Goal: Navigation & Orientation: Find specific page/section

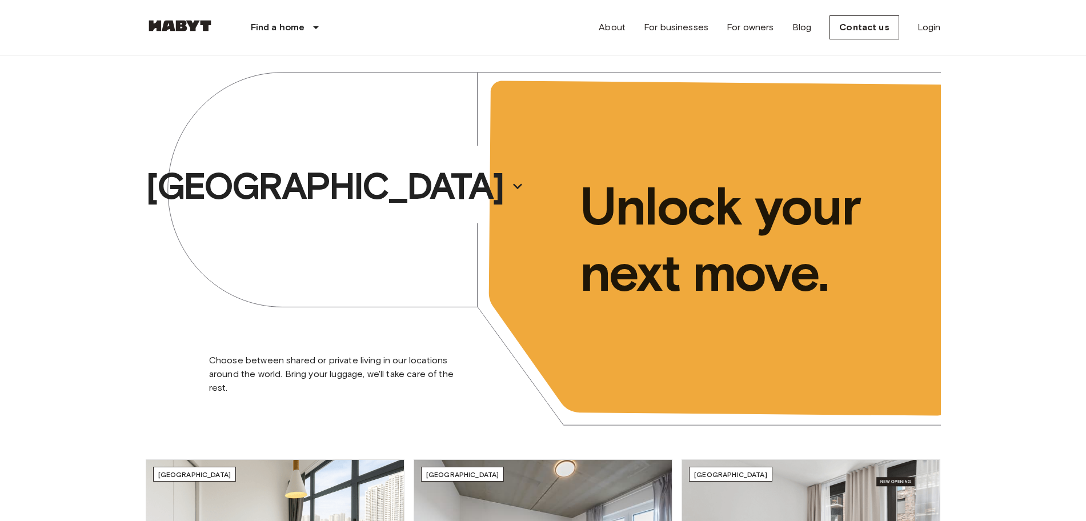
click at [478, 49] on div "Find a home [GEOGRAPHIC_DATA] [GEOGRAPHIC_DATA] [GEOGRAPHIC_DATA] [GEOGRAPHIC_D…" at bounding box center [543, 27] width 795 height 55
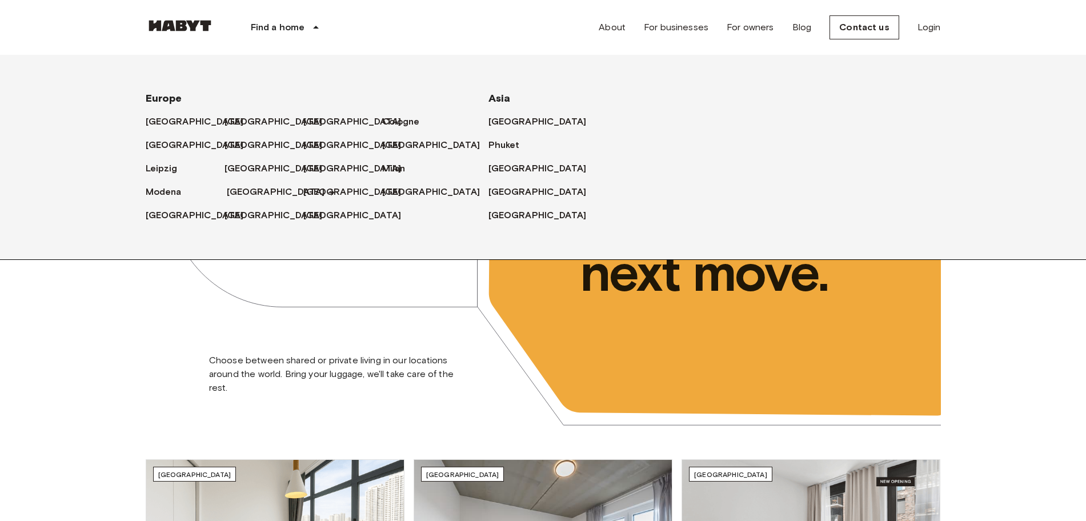
click at [254, 187] on font "[GEOGRAPHIC_DATA]" at bounding box center [276, 191] width 98 height 11
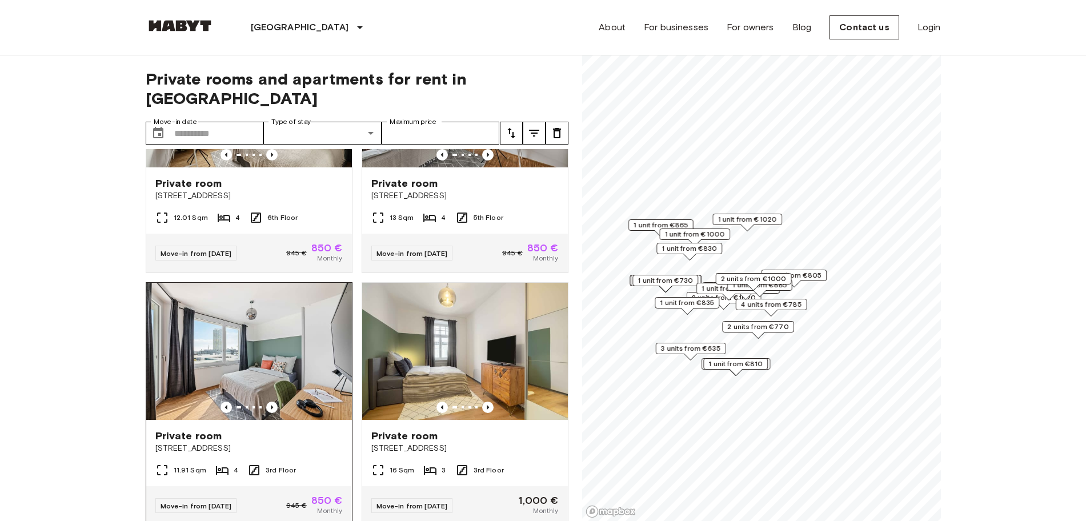
scroll to position [286, 0]
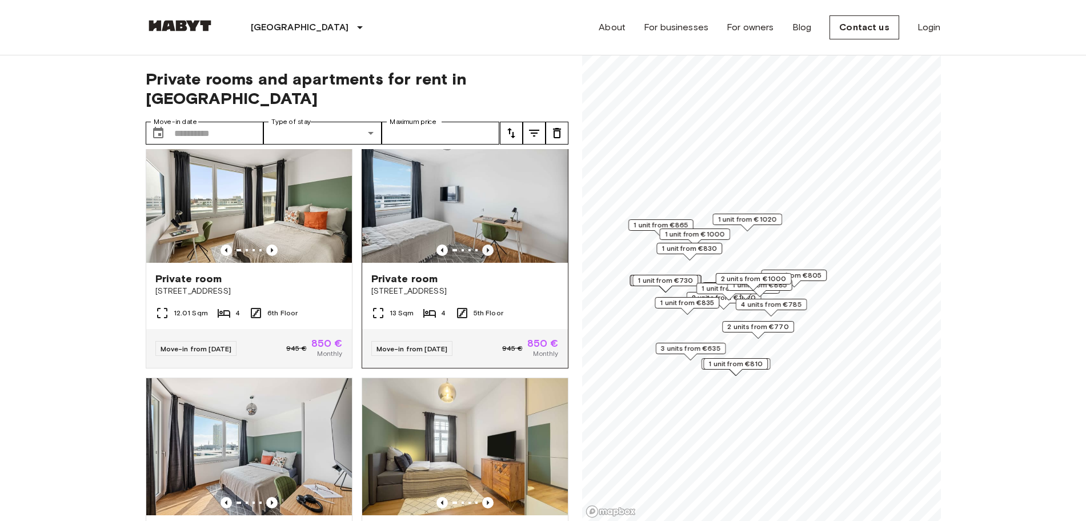
click at [482, 245] on icon "Previous image" at bounding box center [487, 250] width 11 height 11
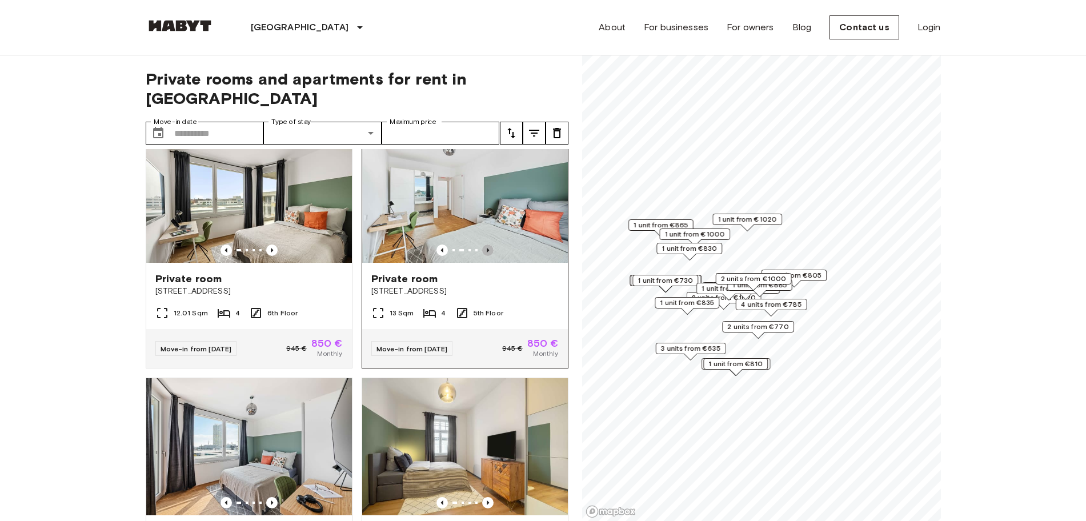
click at [482, 245] on icon "Previous image" at bounding box center [487, 250] width 11 height 11
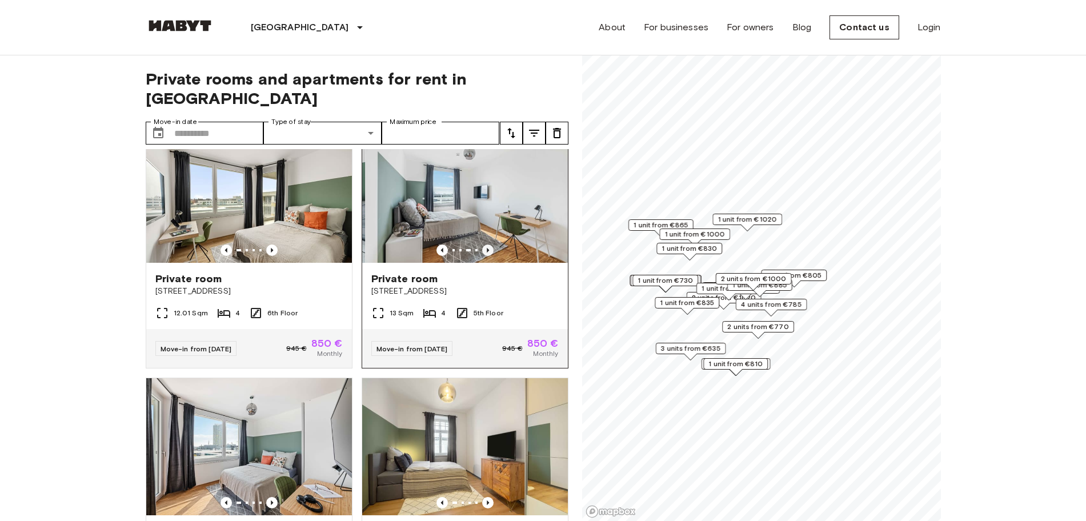
click at [482, 245] on icon "Previous image" at bounding box center [487, 250] width 11 height 11
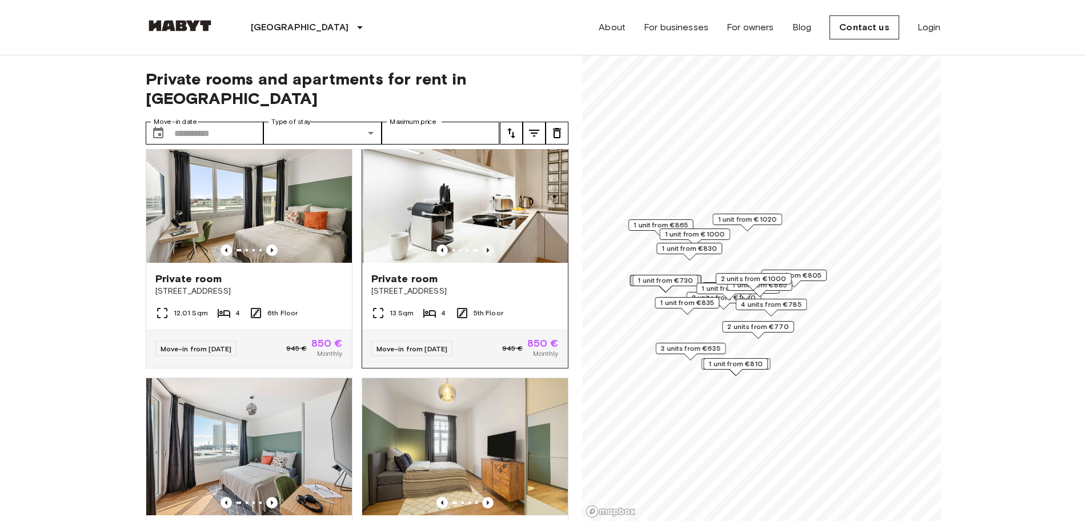
click at [482, 245] on icon "Previous image" at bounding box center [487, 250] width 11 height 11
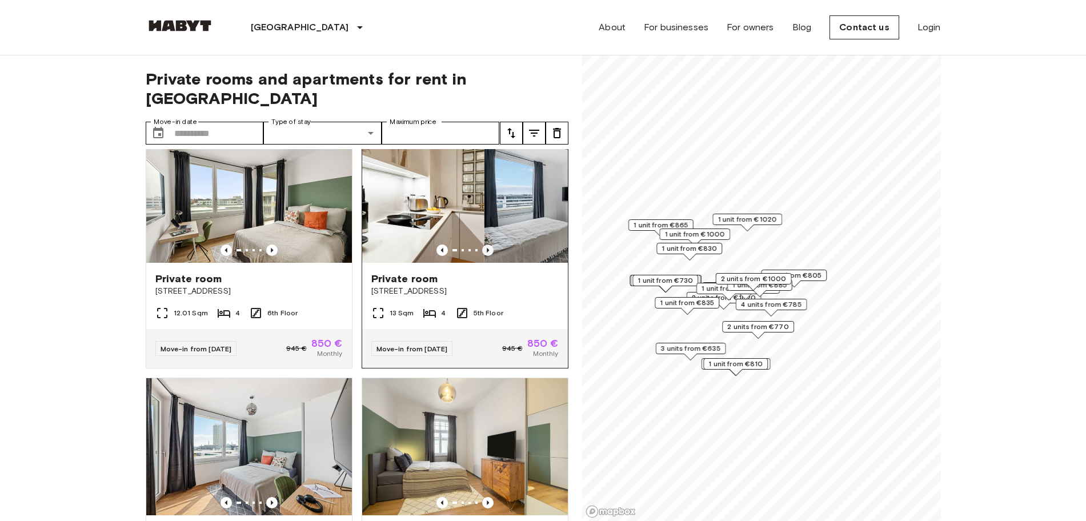
click at [482, 245] on icon "Previous image" at bounding box center [487, 250] width 11 height 11
